Goal: Task Accomplishment & Management: Manage account settings

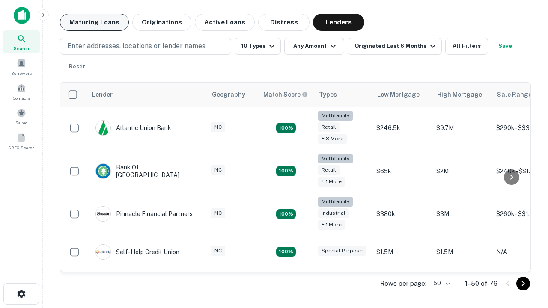
click at [94, 22] on button "Maturing Loans" at bounding box center [94, 22] width 69 height 17
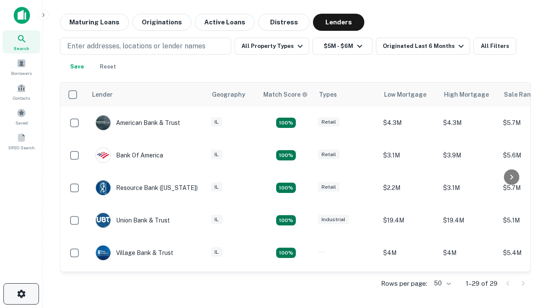
click at [21, 294] on icon "button" at bounding box center [21, 294] width 10 height 10
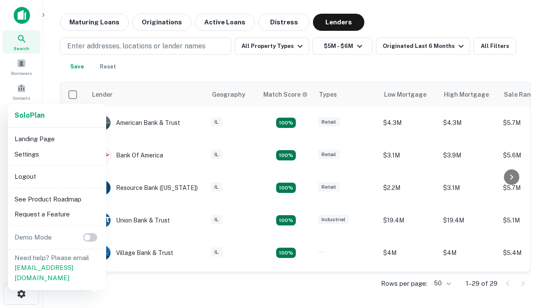
click at [56, 176] on li "Logout" at bounding box center [57, 176] width 92 height 15
